Goal: Task Accomplishment & Management: Use online tool/utility

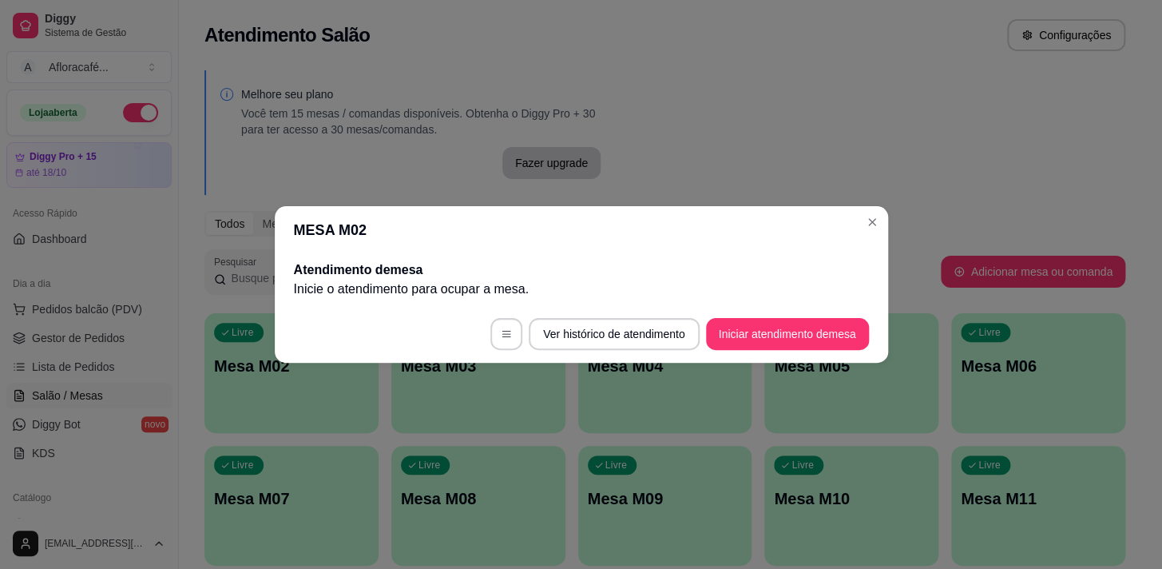
click at [729, 323] on button "Iniciar atendimento de mesa" at bounding box center [787, 334] width 163 height 32
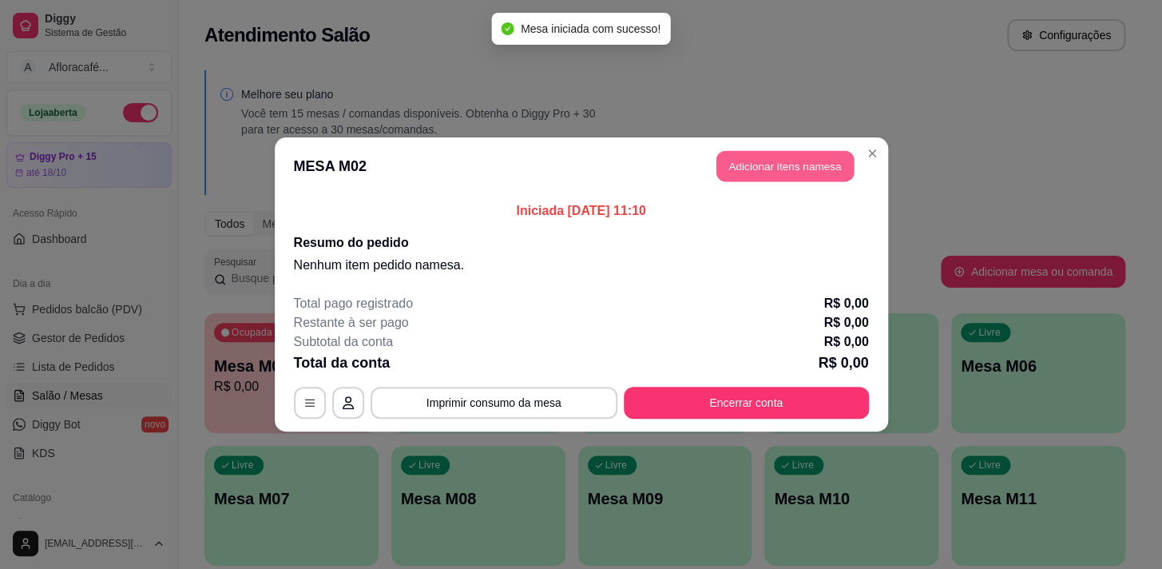
click at [785, 172] on button "Adicionar itens na mesa" at bounding box center [785, 166] width 137 height 31
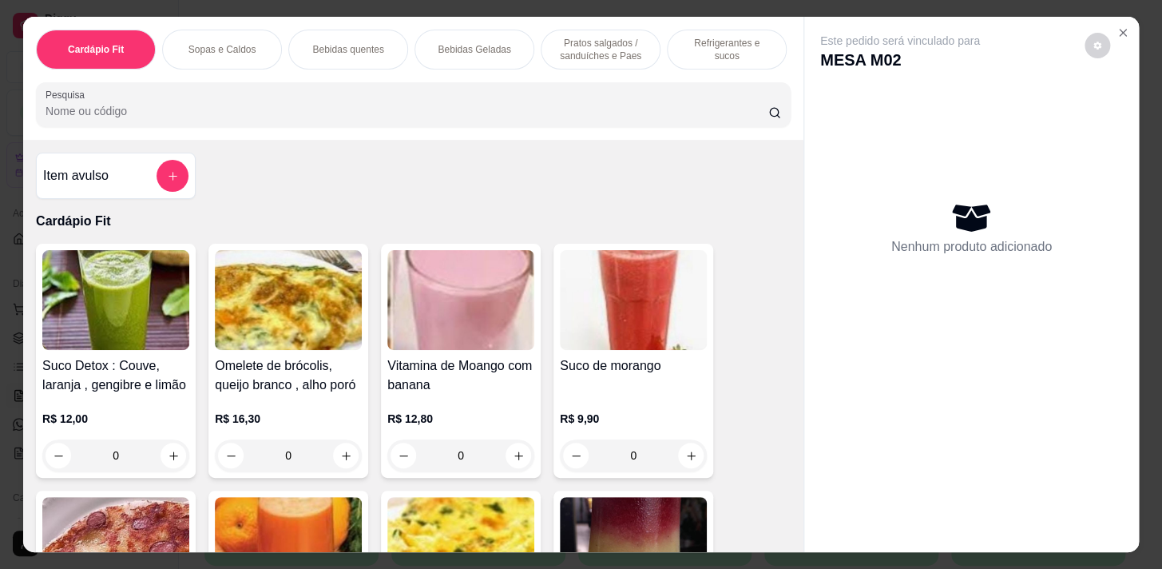
click at [693, 47] on p "Refrigerantes e sucos" at bounding box center [727, 50] width 93 height 26
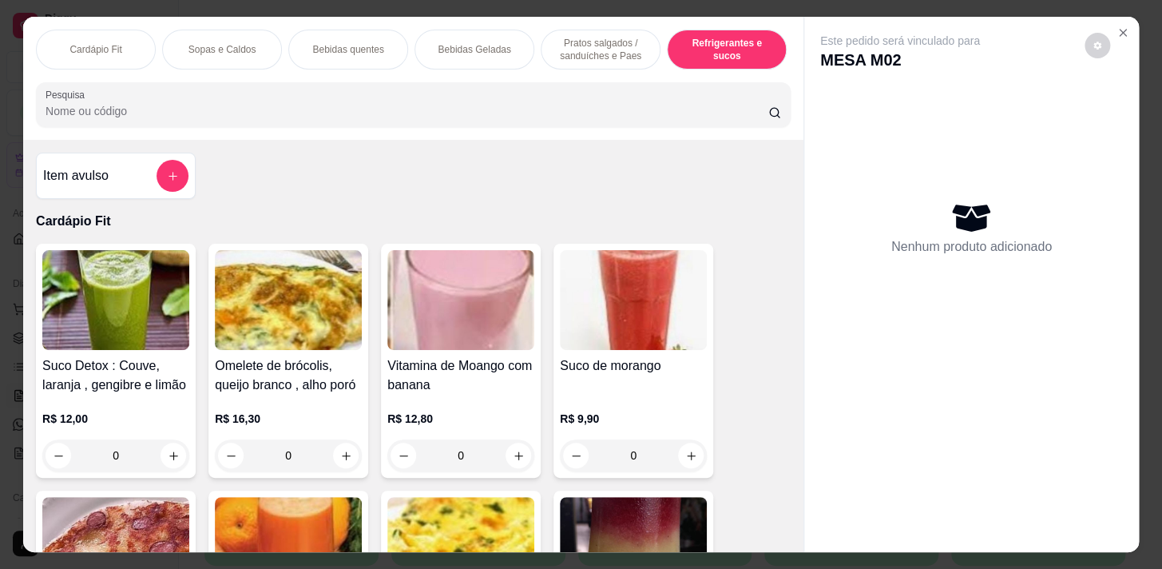
scroll to position [39, 0]
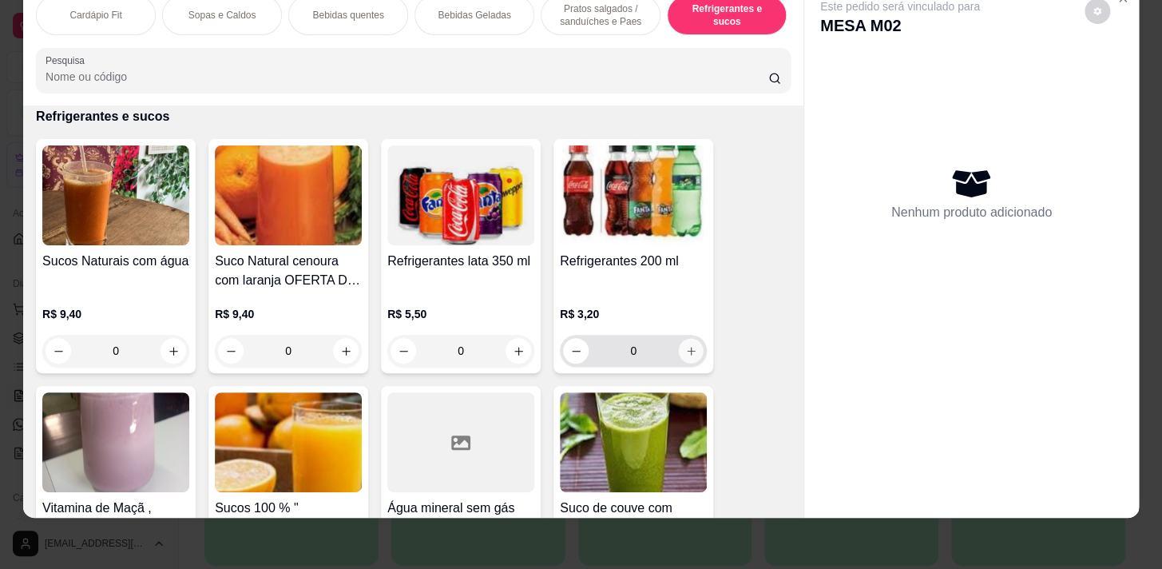
click at [680, 357] on button "increase-product-quantity" at bounding box center [691, 351] width 25 height 25
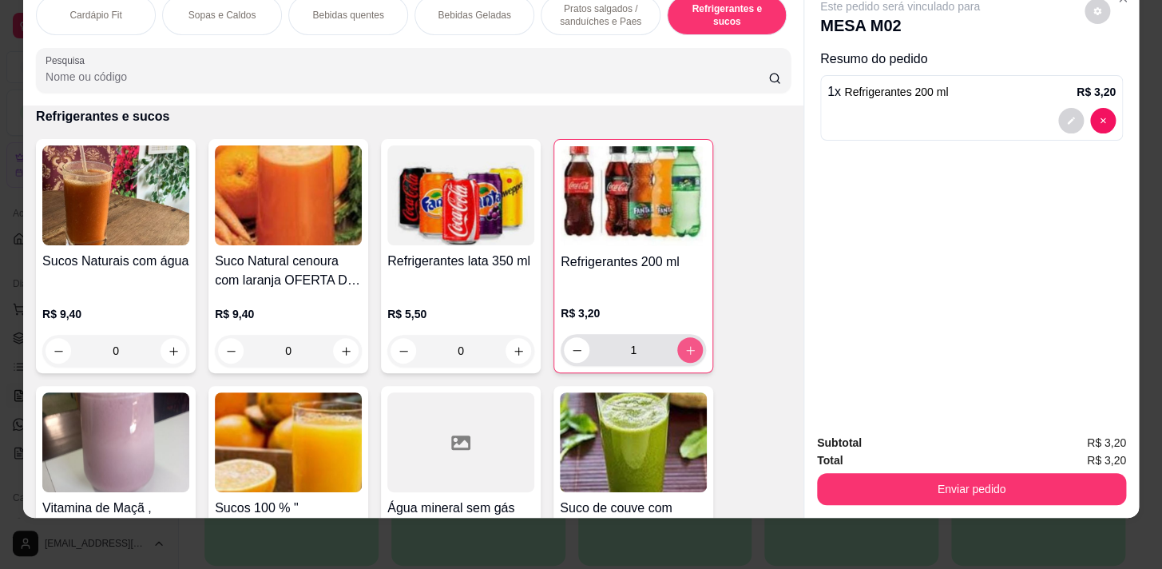
type input "1"
click at [582, 10] on p "Pratos salgados / sanduíches e Paes" at bounding box center [600, 15] width 93 height 26
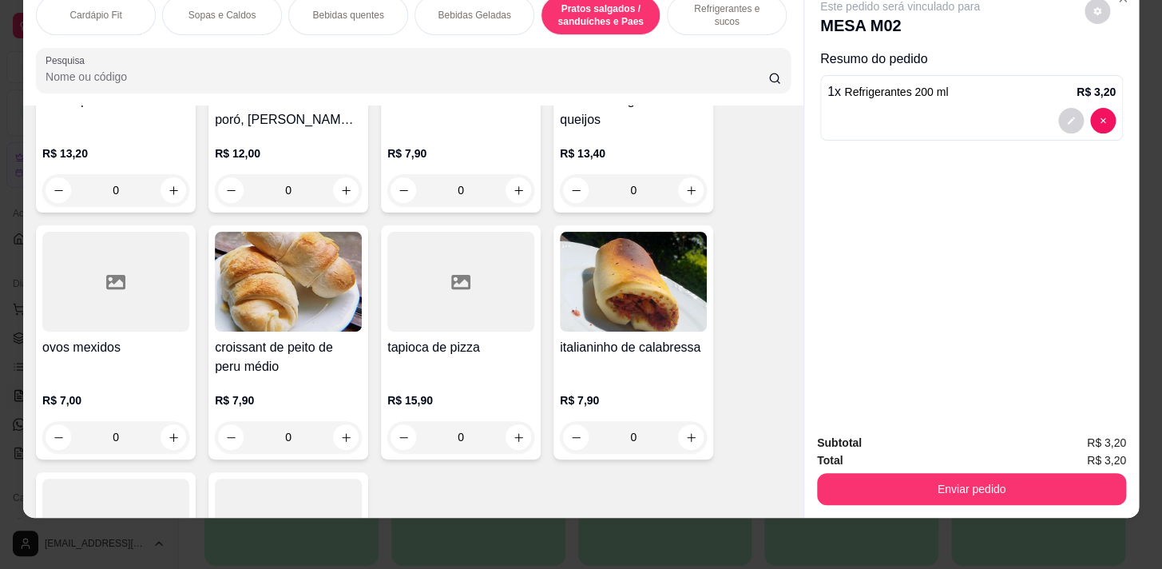
scroll to position [7039, 0]
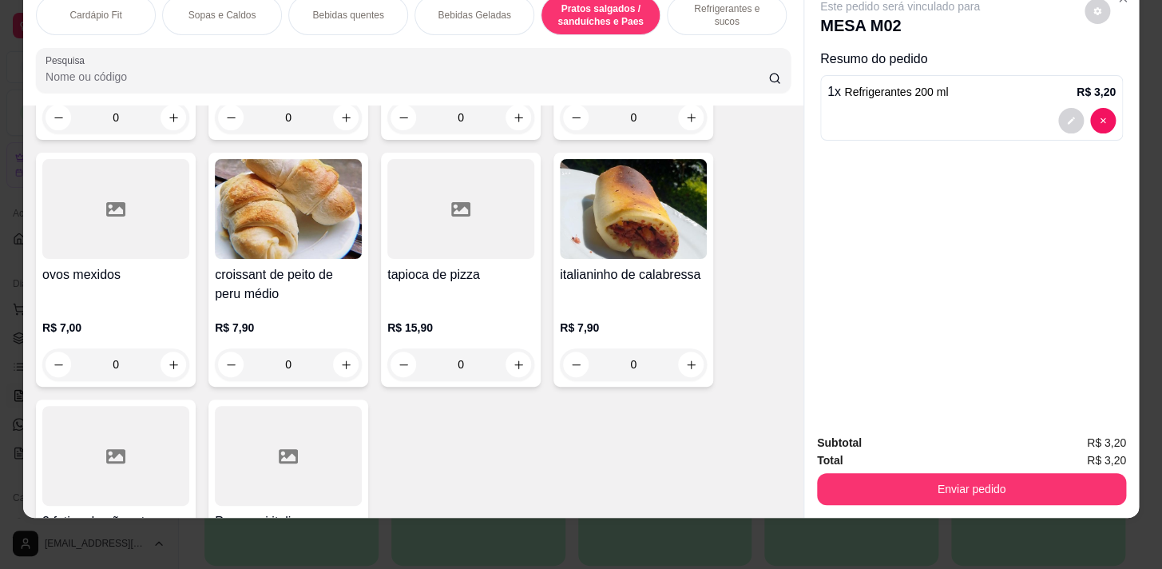
click at [685, 365] on icon "increase-product-quantity" at bounding box center [691, 365] width 12 height 12
type input "1"
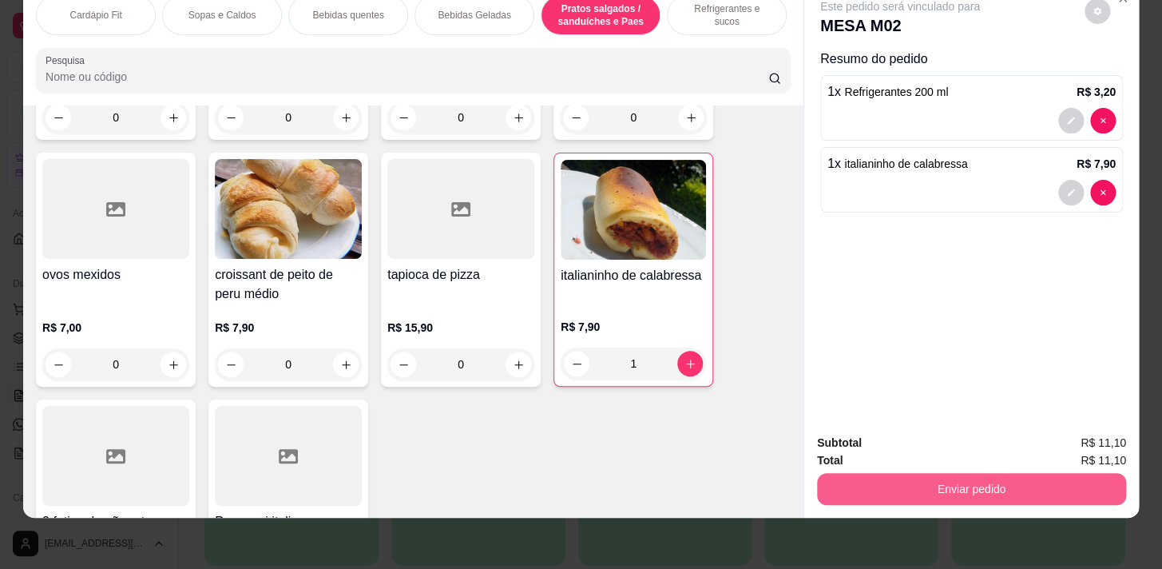
click at [976, 475] on button "Enviar pedido" at bounding box center [971, 489] width 309 height 32
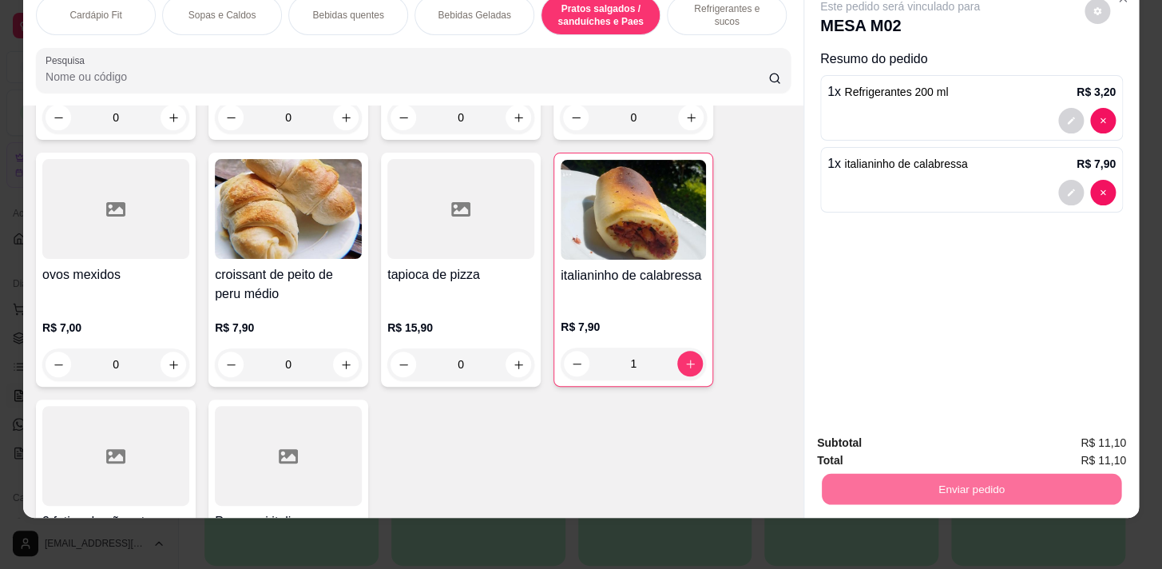
click at [1087, 439] on button "Enviar pedido" at bounding box center [1085, 439] width 88 height 30
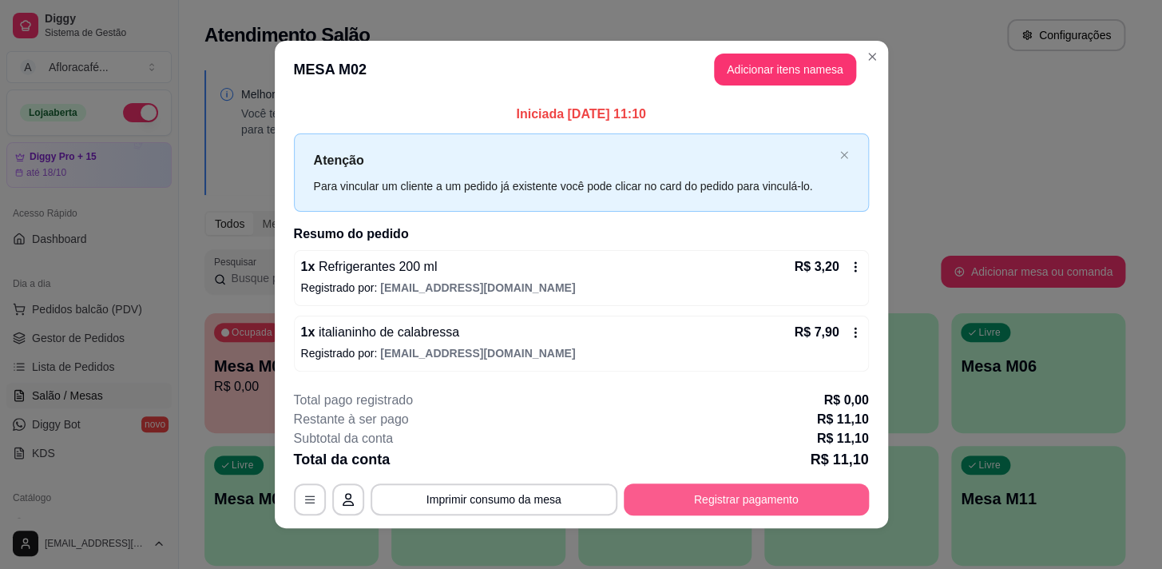
click at [818, 499] on button "Registrar pagamento" at bounding box center [746, 499] width 245 height 32
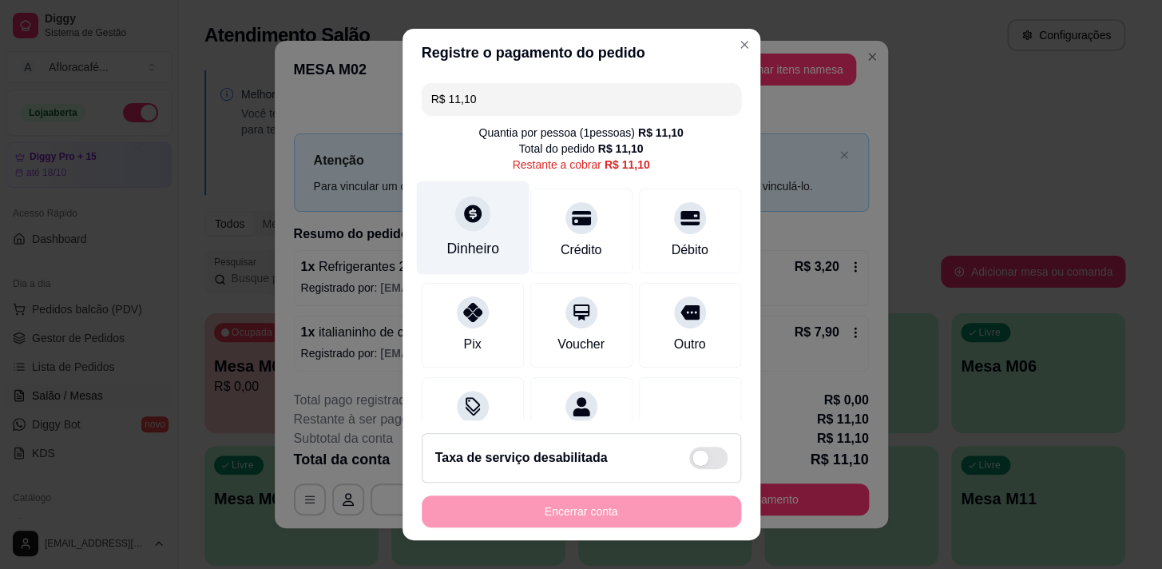
click at [469, 217] on icon at bounding box center [473, 214] width 18 height 18
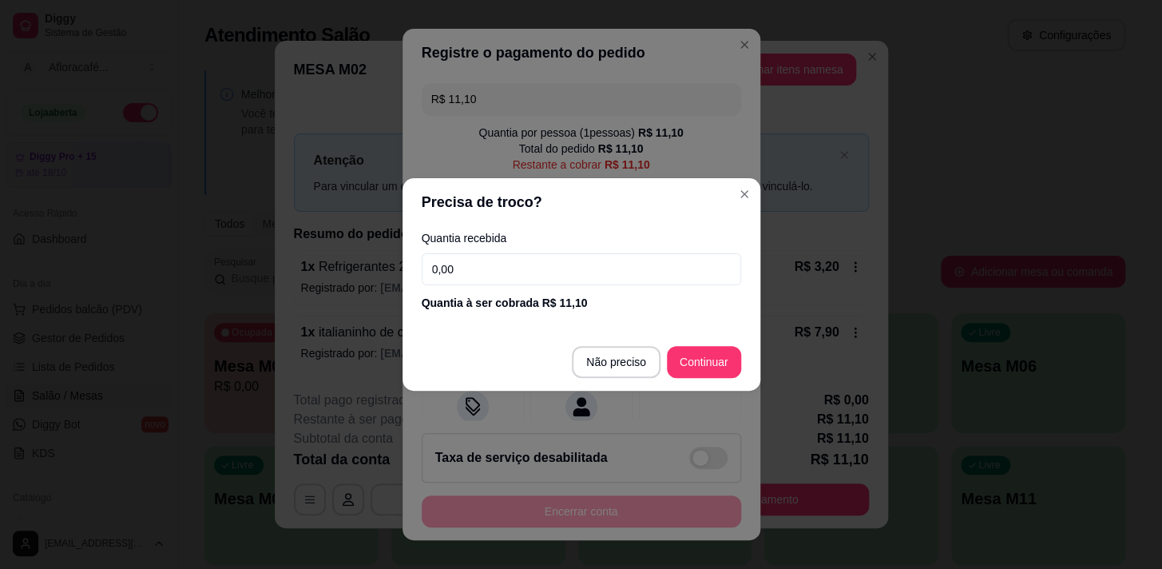
click at [609, 288] on div "Quantia recebida 0,00 Quantia à ser cobrada R$ 11,10" at bounding box center [582, 271] width 358 height 91
click at [632, 277] on input "0,00" at bounding box center [582, 269] width 320 height 32
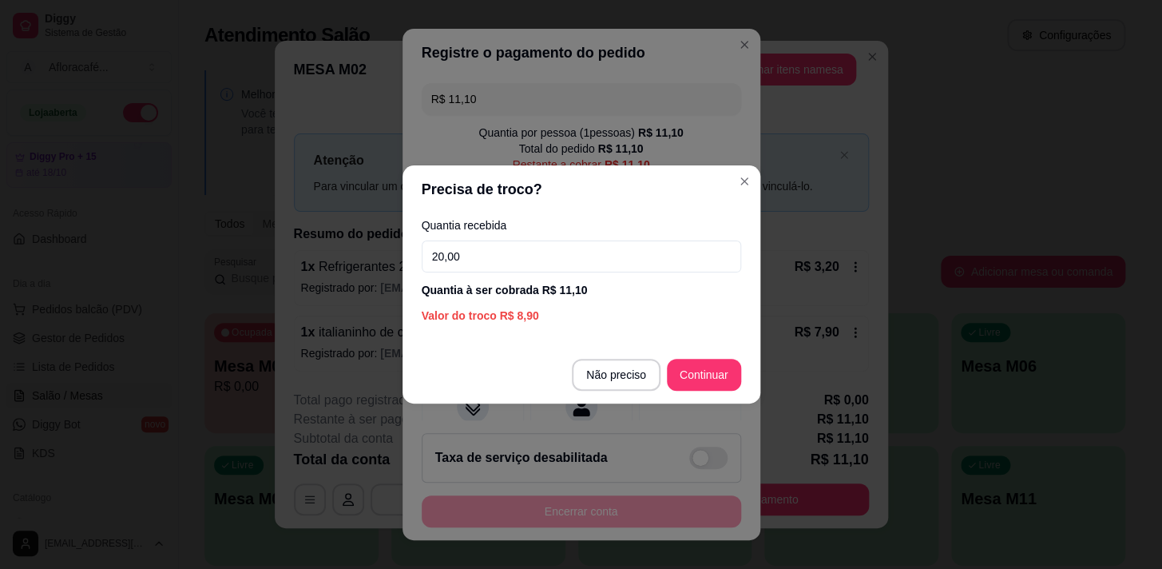
type input "20,00"
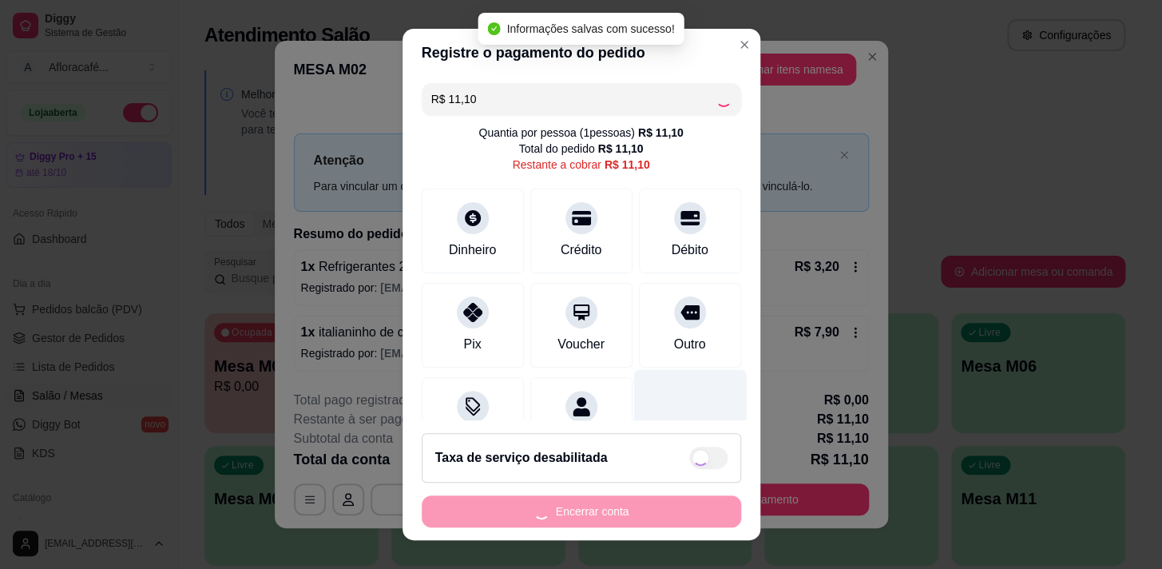
type input "R$ 0,00"
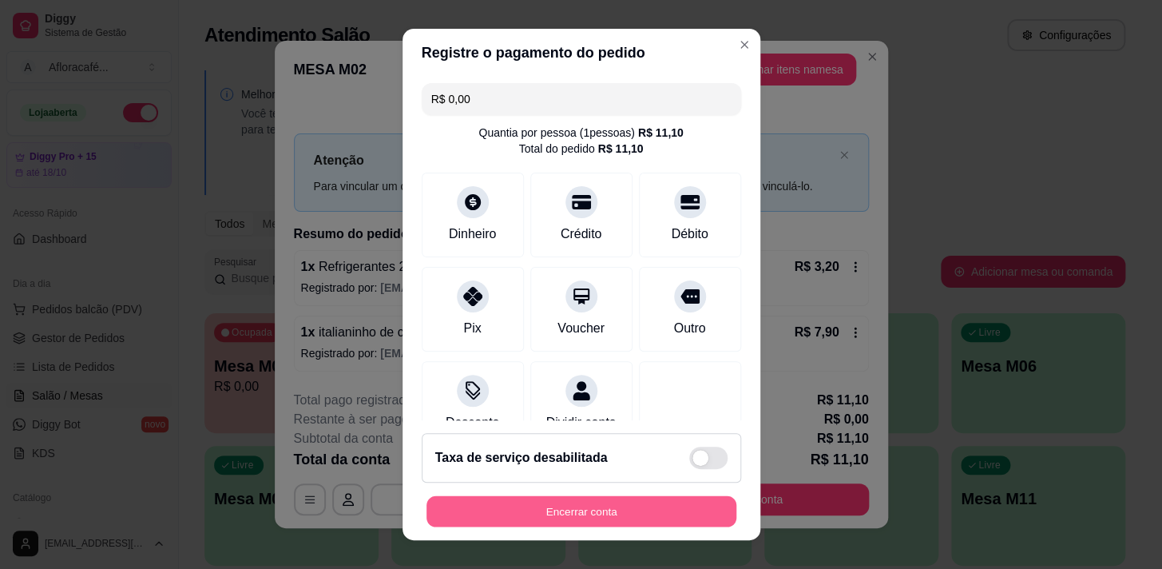
click at [634, 511] on button "Encerrar conta" at bounding box center [582, 511] width 310 height 31
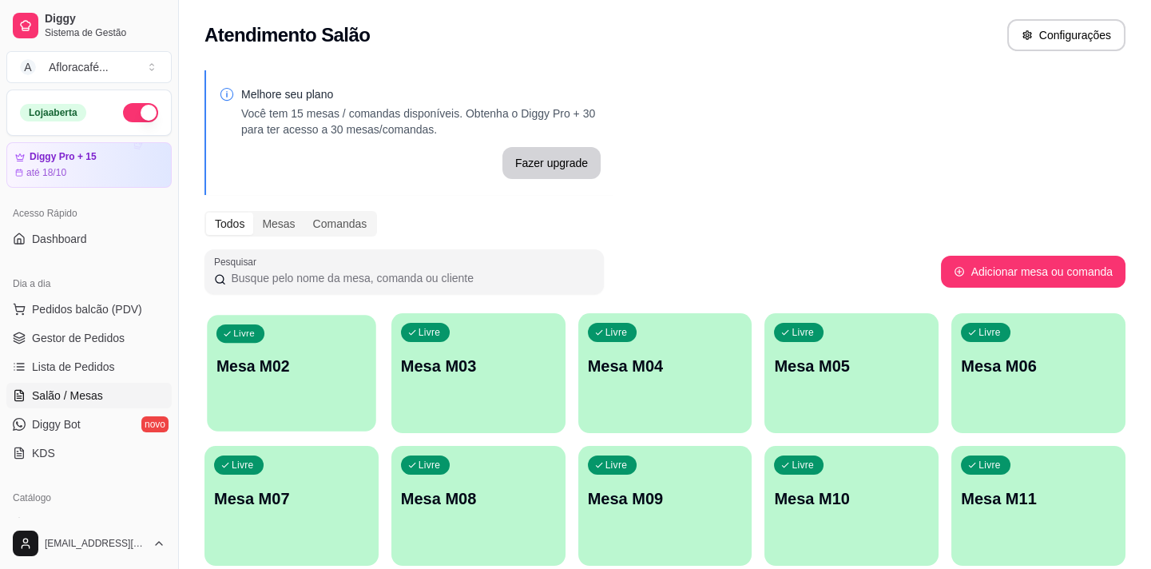
click at [311, 394] on div "Livre Mesa M02" at bounding box center [291, 363] width 169 height 97
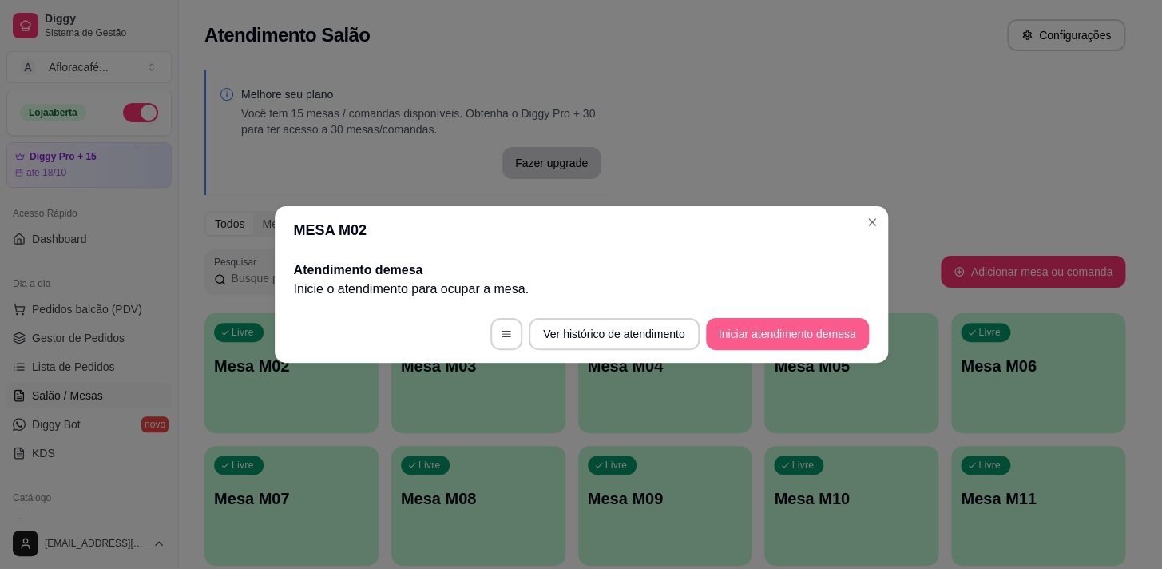
click at [792, 340] on button "Iniciar atendimento de mesa" at bounding box center [787, 334] width 163 height 32
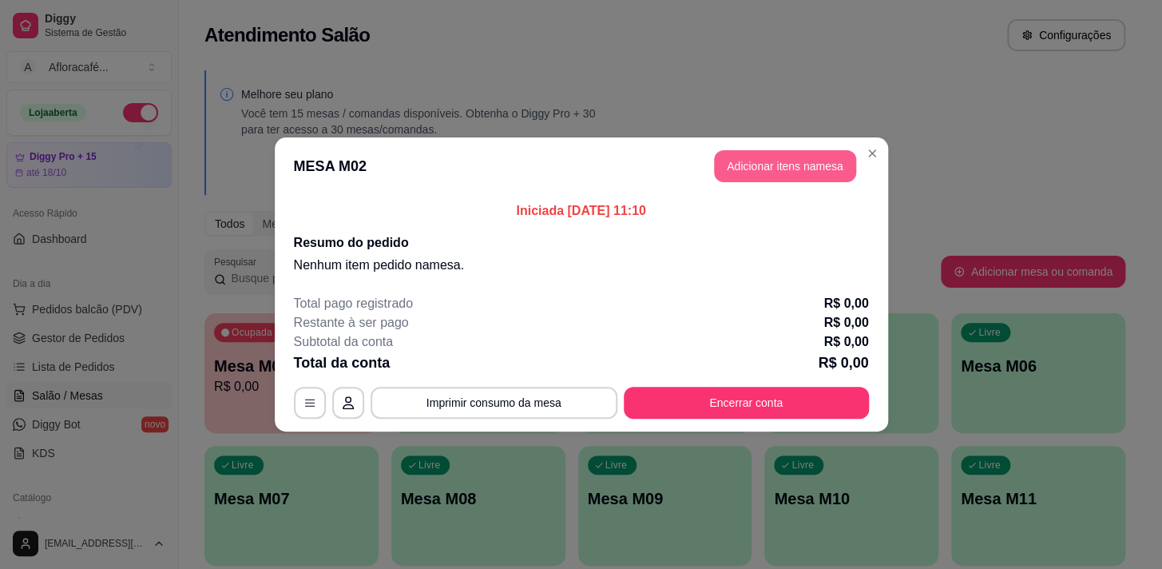
click at [832, 165] on button "Adicionar itens na mesa" at bounding box center [785, 166] width 142 height 32
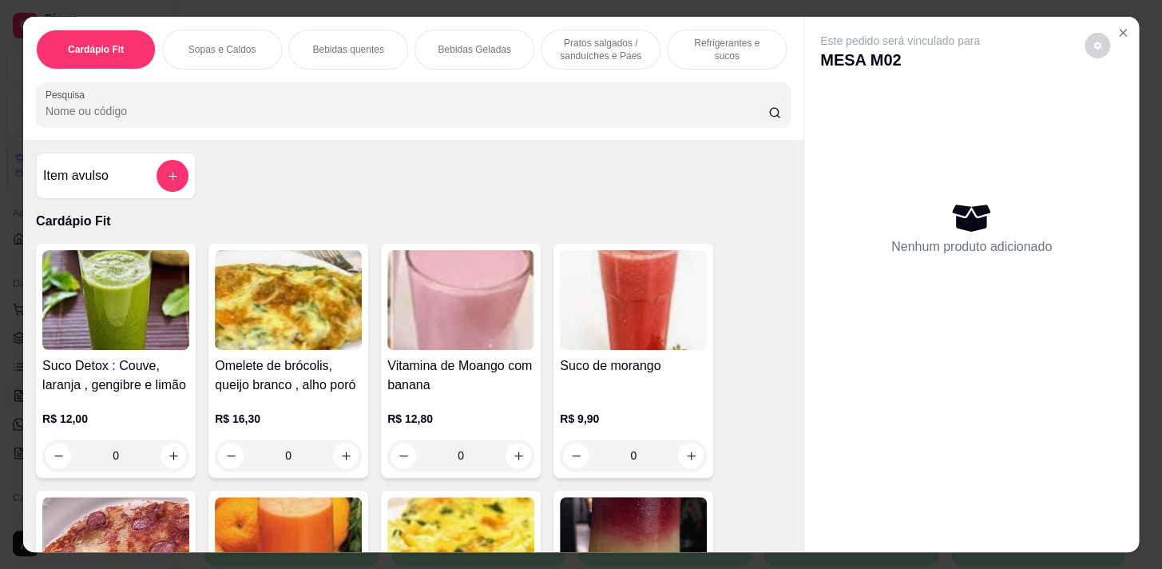
click at [326, 43] on p "Bebidas quentes" at bounding box center [347, 49] width 71 height 13
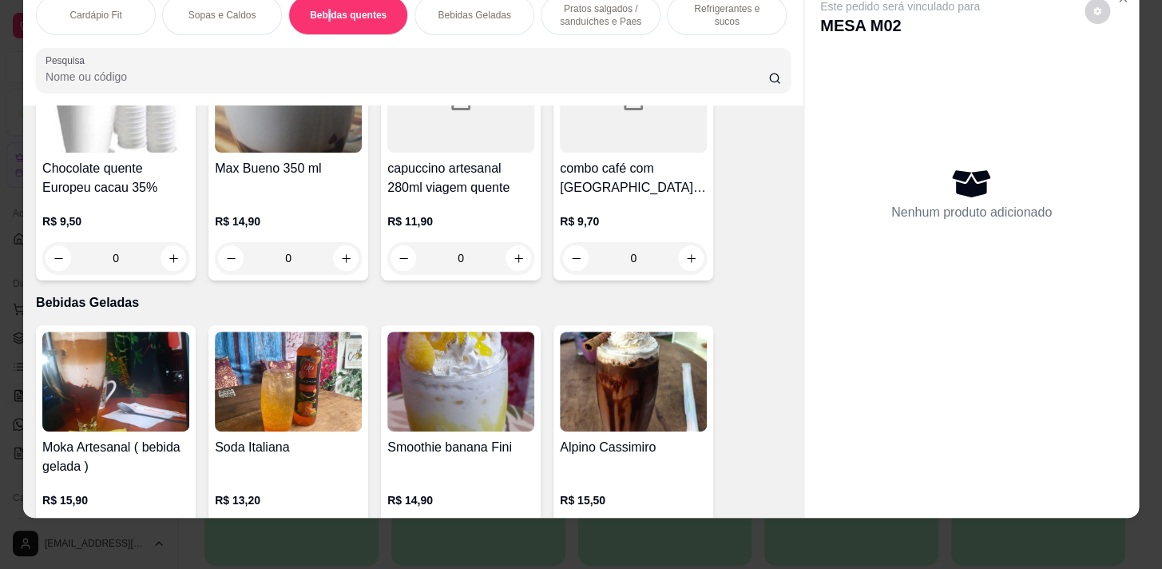
scroll to position [2095, 0]
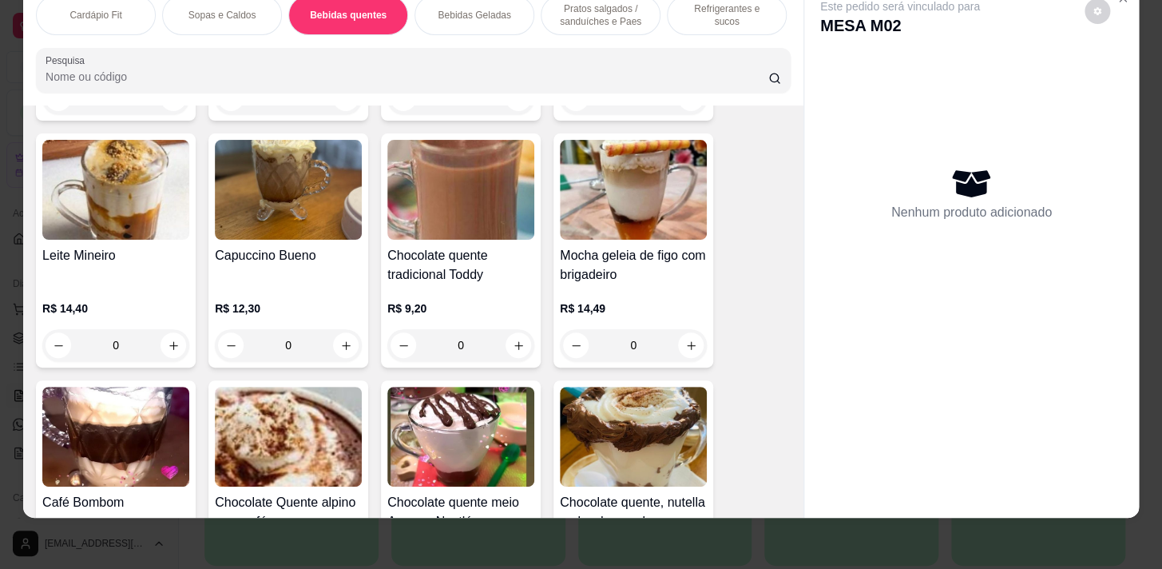
click at [574, 10] on p "Pratos salgados / sanduíches e Paes" at bounding box center [600, 15] width 93 height 26
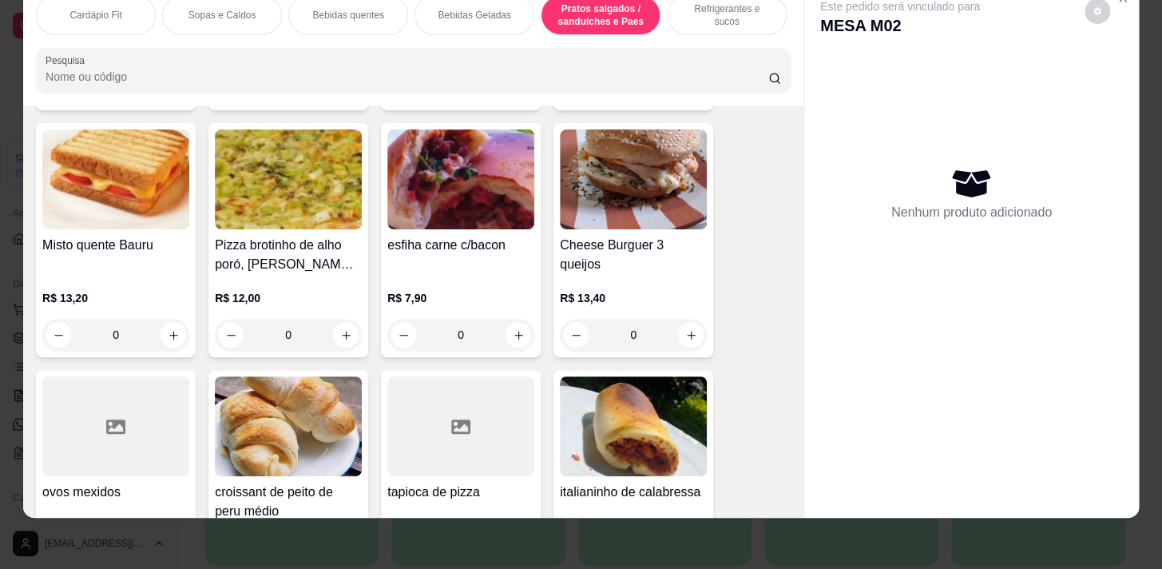
scroll to position [6966, 0]
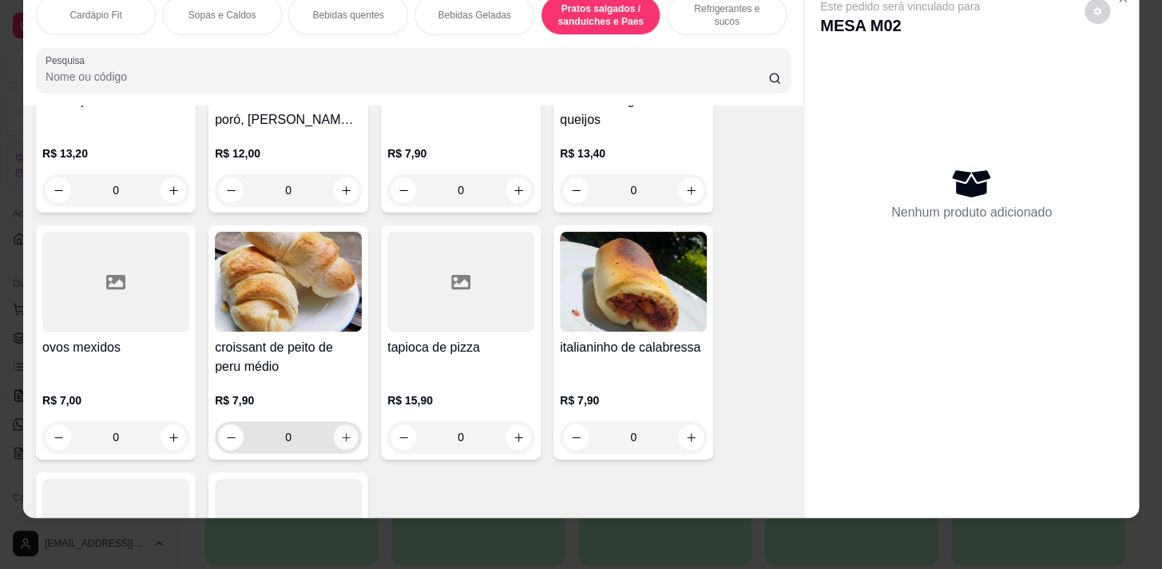
click at [350, 435] on button "increase-product-quantity" at bounding box center [346, 437] width 25 height 25
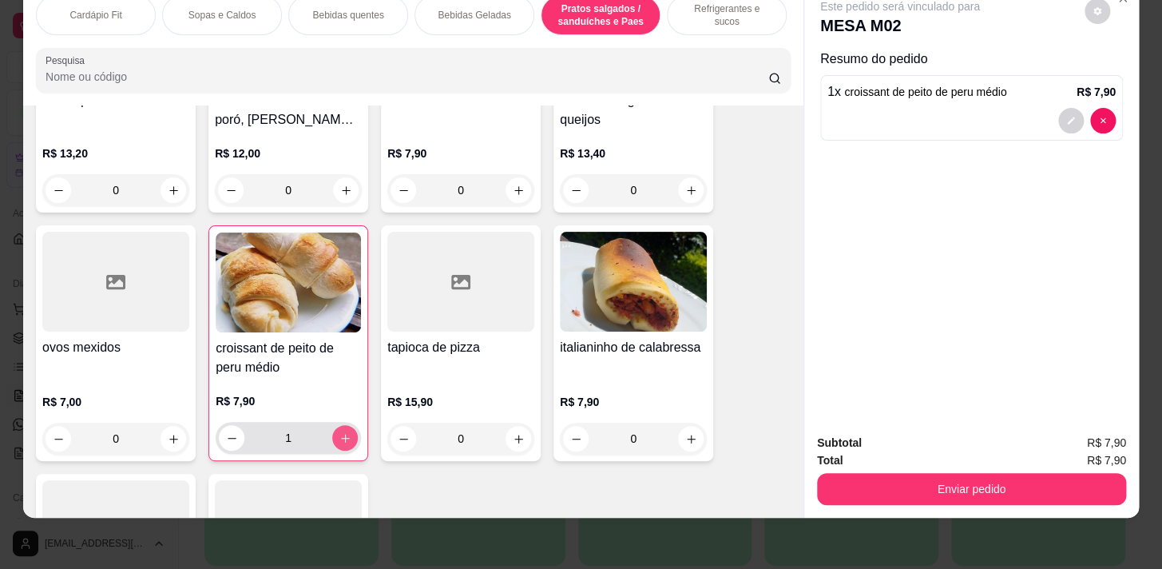
type input "1"
click at [189, 9] on p "Sopas e Caldos" at bounding box center [223, 15] width 68 height 13
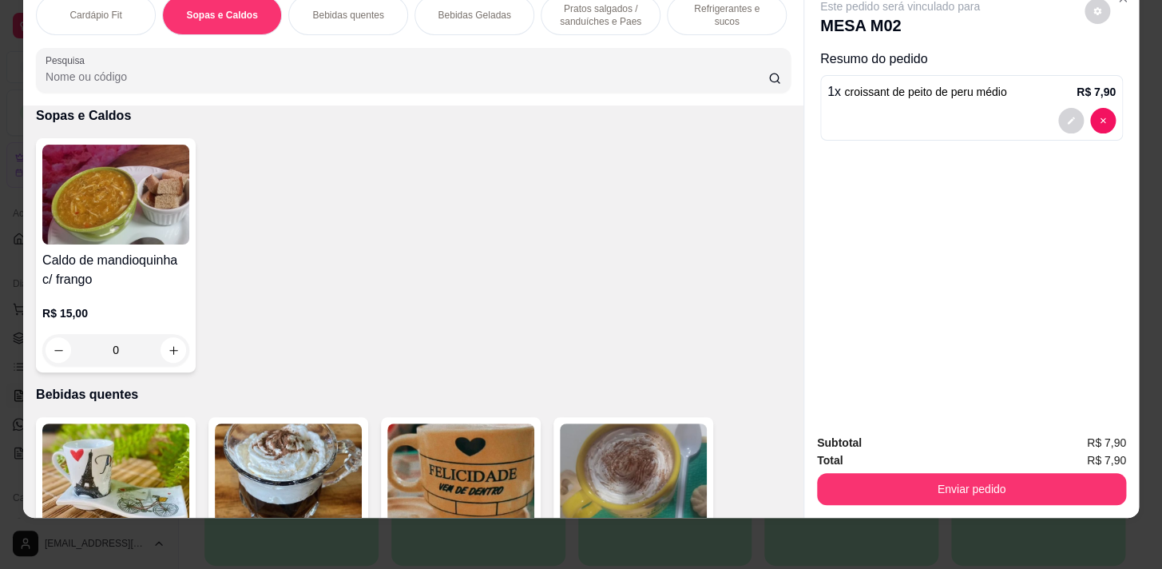
drag, startPoint x: 317, startPoint y: 9, endPoint x: 342, endPoint y: 18, distance: 26.3
click at [318, 9] on p "Bebidas quentes" at bounding box center [347, 15] width 71 height 13
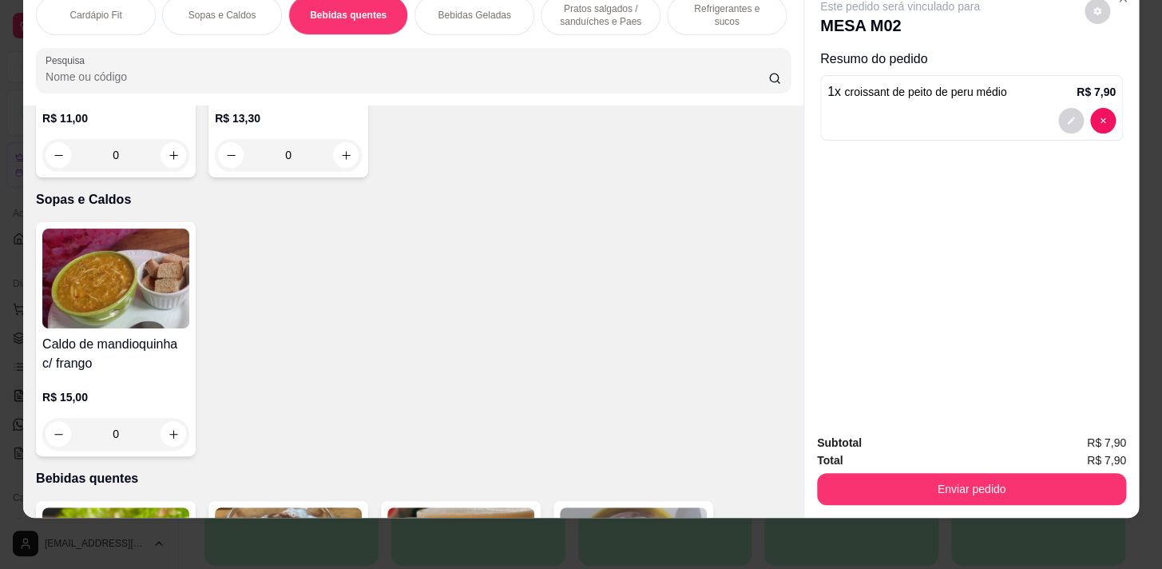
scroll to position [1515, 0]
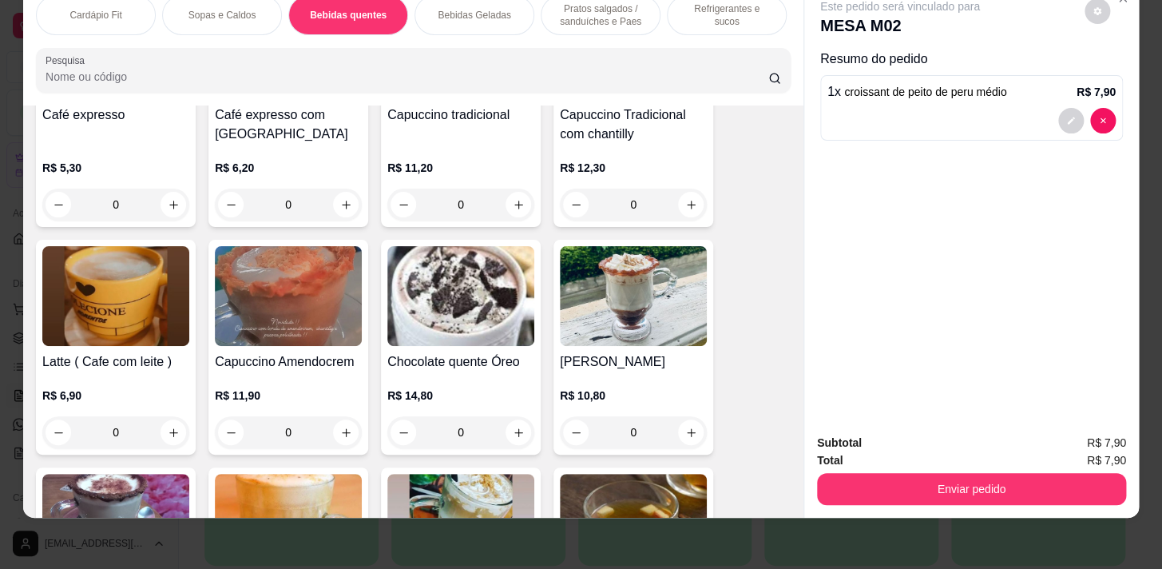
click at [177, 434] on div "0" at bounding box center [115, 432] width 147 height 32
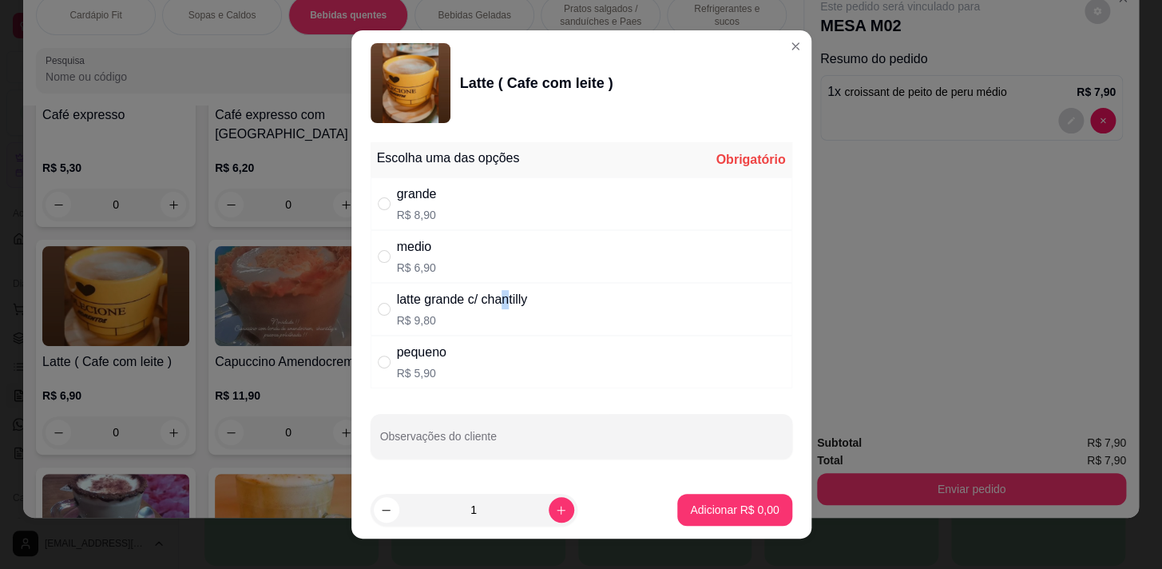
click at [506, 288] on div "latte grande c/ chantilly R$ 9,80" at bounding box center [582, 309] width 422 height 53
radio input "true"
click at [503, 251] on div "medio R$ 6,90" at bounding box center [582, 256] width 422 height 53
radio input "true"
radio input "false"
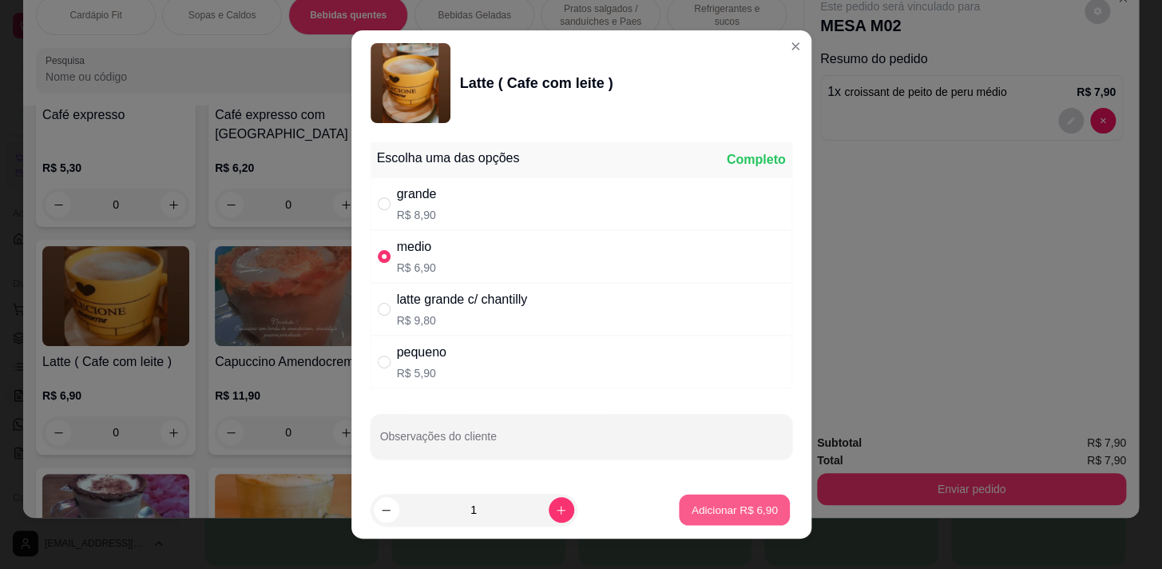
click at [679, 513] on button "Adicionar R$ 6,90" at bounding box center [734, 509] width 111 height 31
type input "1"
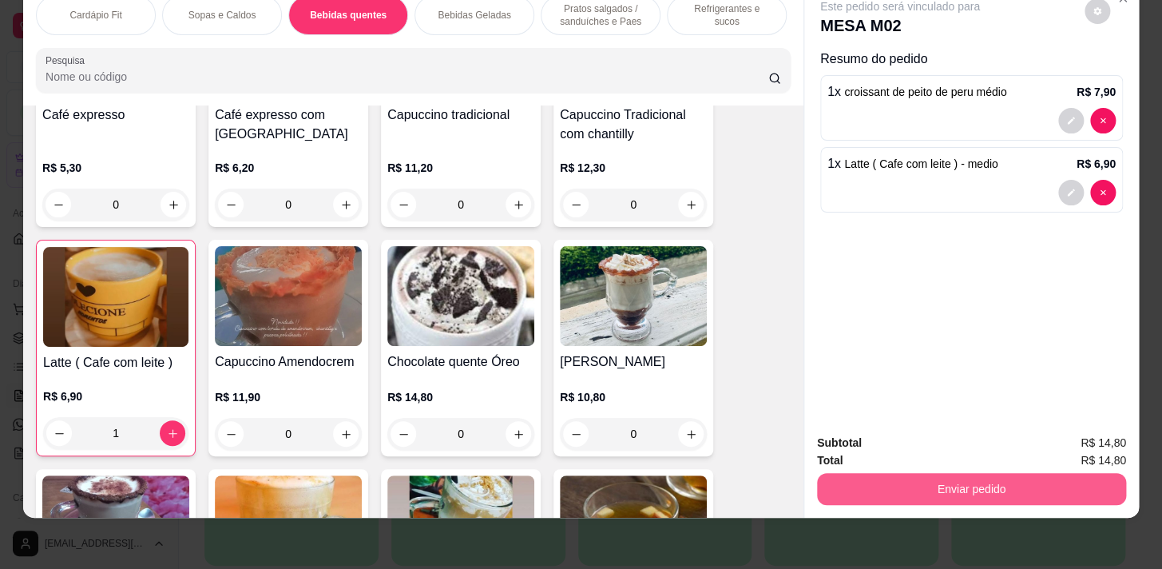
click at [1079, 483] on button "Enviar pedido" at bounding box center [971, 489] width 309 height 32
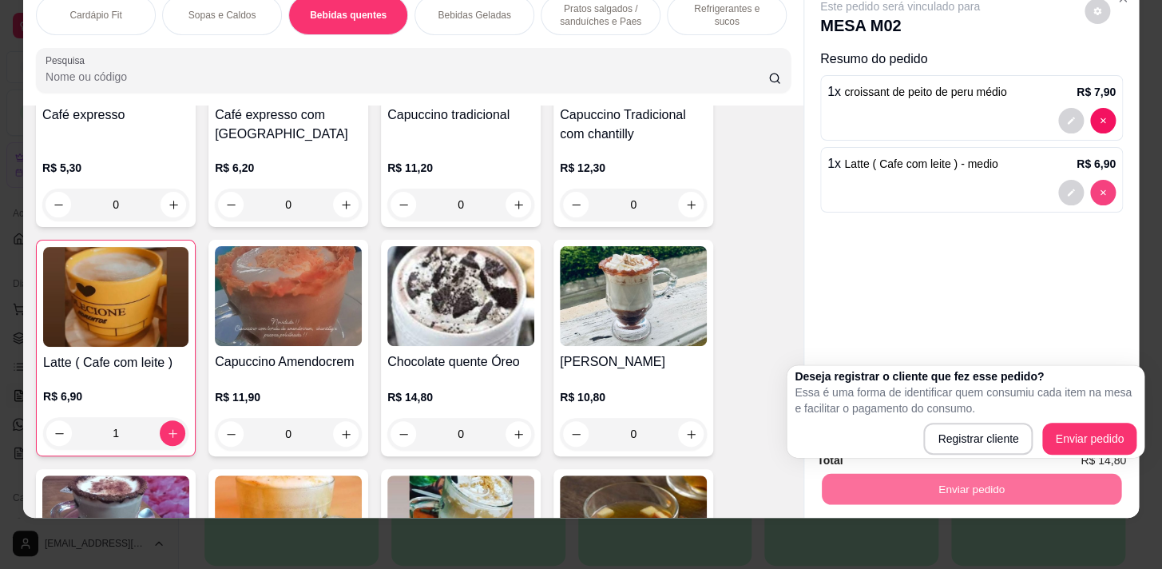
click at [1098, 188] on icon "decrease-product-quantity" at bounding box center [1103, 193] width 10 height 10
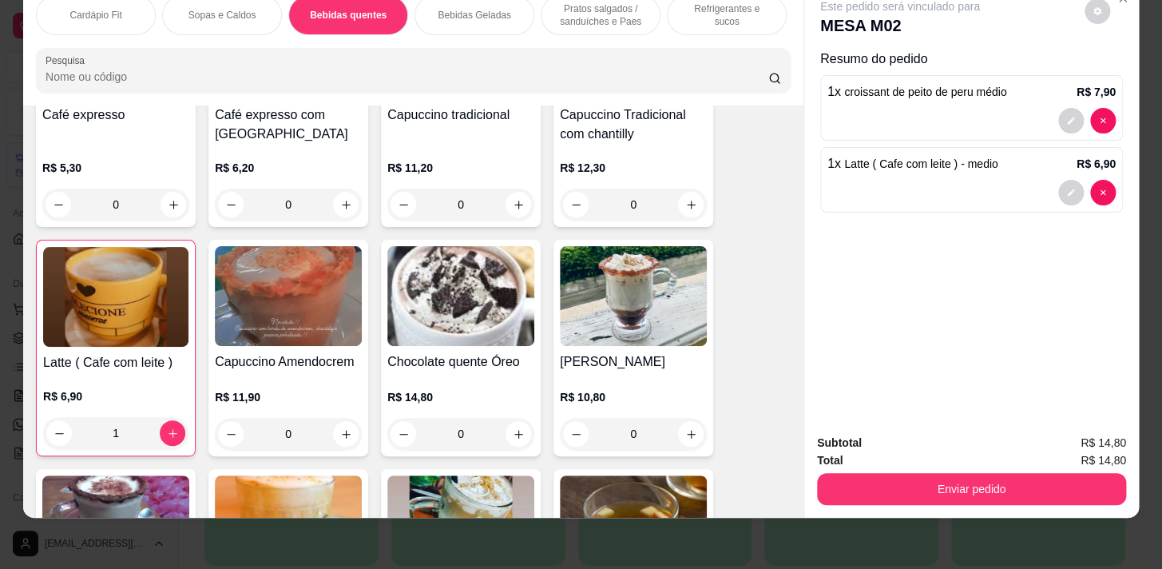
click at [168, 423] on div "1" at bounding box center [115, 433] width 145 height 32
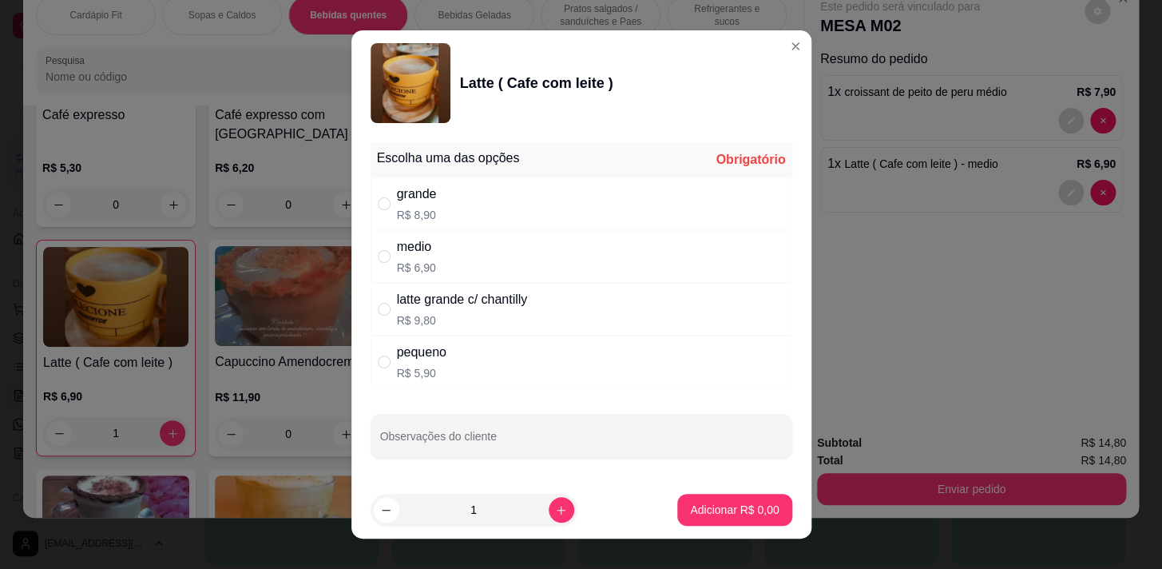
click at [441, 193] on div "grande R$ 8,90" at bounding box center [582, 203] width 422 height 53
radio input "true"
click at [714, 499] on button "Adicionar R$ 8,90" at bounding box center [734, 509] width 111 height 31
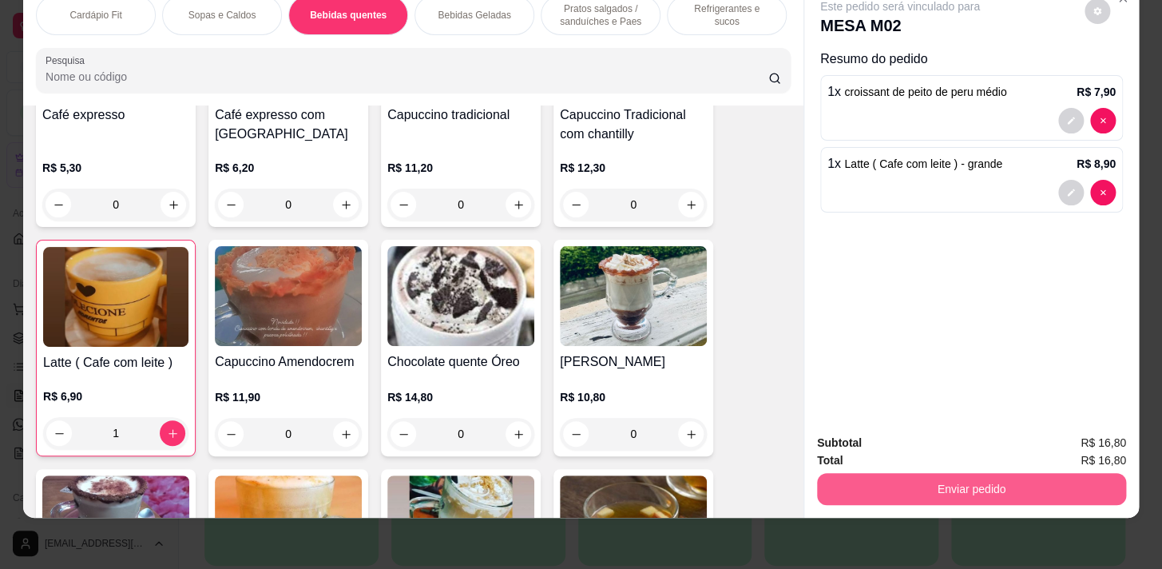
click at [1084, 487] on button "Enviar pedido" at bounding box center [971, 489] width 309 height 32
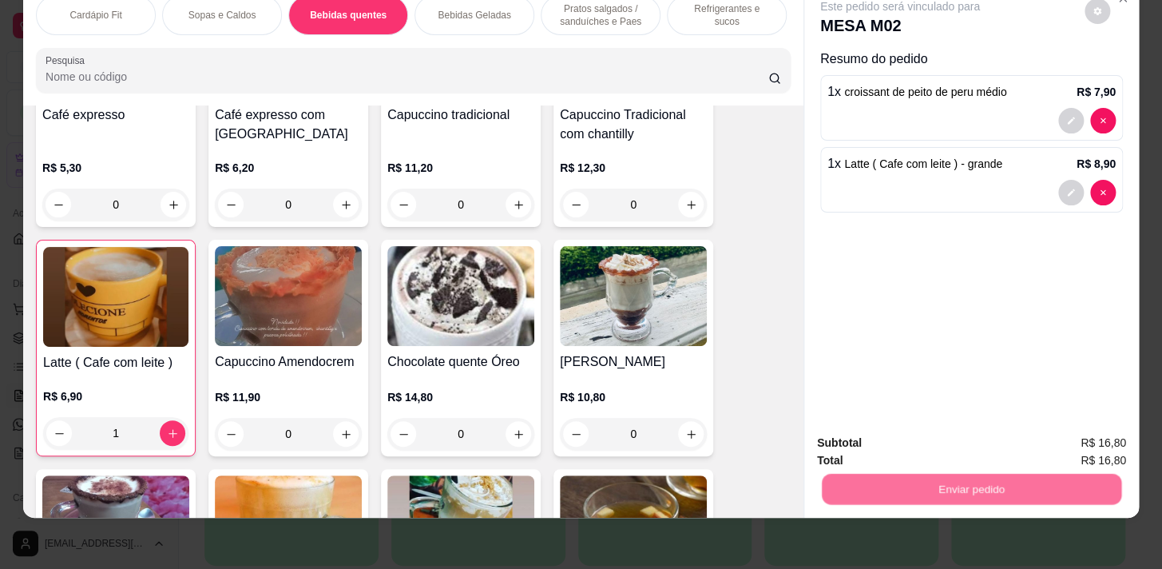
click at [1078, 439] on button "Enviar pedido" at bounding box center [1085, 439] width 88 height 30
